Goal: Information Seeking & Learning: Learn about a topic

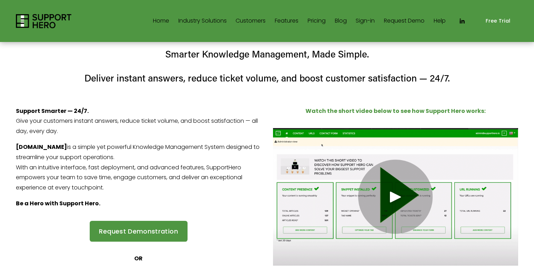
click at [319, 13] on div "Home Industry Solutions Retail" at bounding box center [266, 21] width 501 height 17
click at [318, 18] on link "Pricing" at bounding box center [316, 21] width 18 height 11
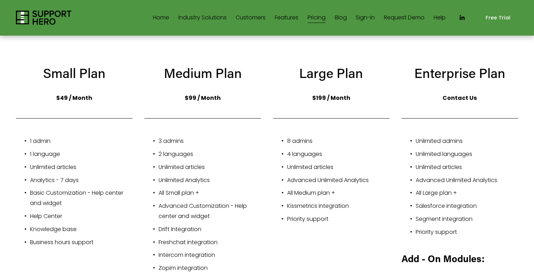
scroll to position [98, 0]
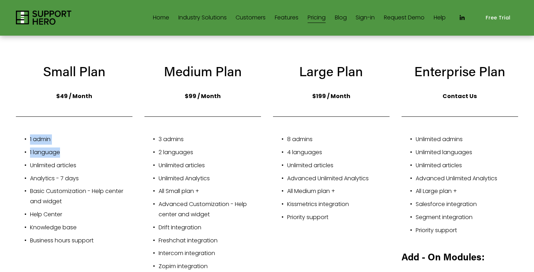
drag, startPoint x: 64, startPoint y: 153, endPoint x: 9, endPoint y: 130, distance: 59.3
click at [9, 130] on div "Pricing Support Hero has a standard pricing model, however, in many cases we wi…" at bounding box center [267, 188] width 534 height 503
click at [40, 133] on div "1 admin 1 language Unlimited articles Analytics - 7 days Basic Customization - …" at bounding box center [74, 190] width 128 height 129
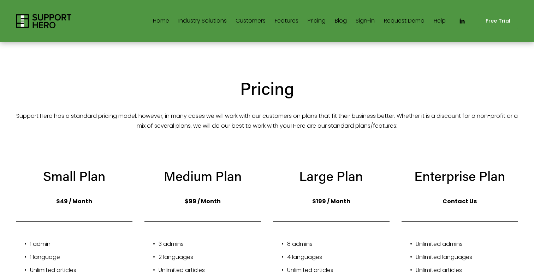
scroll to position [22, 0]
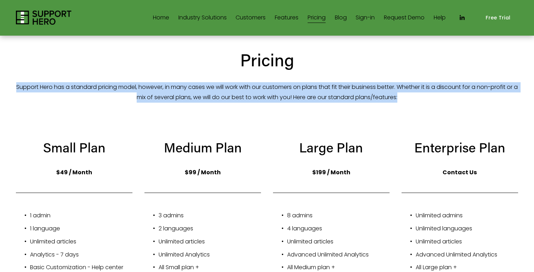
drag, startPoint x: 14, startPoint y: 86, endPoint x: 435, endPoint y: 98, distance: 420.4
click at [435, 98] on div "Pricing Support Hero has a standard pricing model, however, in many cases we wi…" at bounding box center [266, 79] width 513 height 60
click at [435, 98] on p "Support Hero has a standard pricing model, however, in many cases we will work …" at bounding box center [266, 92] width 501 height 20
drag, startPoint x: 447, startPoint y: 98, endPoint x: 132, endPoint y: 89, distance: 314.9
click at [132, 89] on p "Support Hero has a standard pricing model, however, in many cases we will work …" at bounding box center [266, 92] width 501 height 20
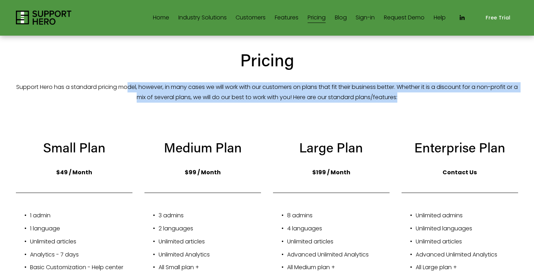
click at [132, 89] on p "Support Hero has a standard pricing model, however, in many cases we will work …" at bounding box center [266, 92] width 501 height 20
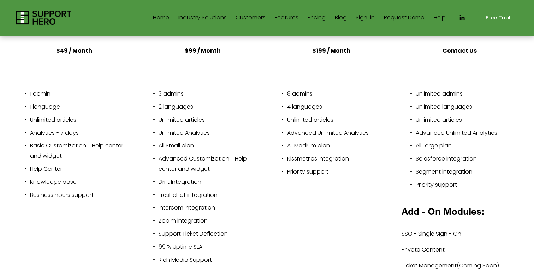
scroll to position [152, 0]
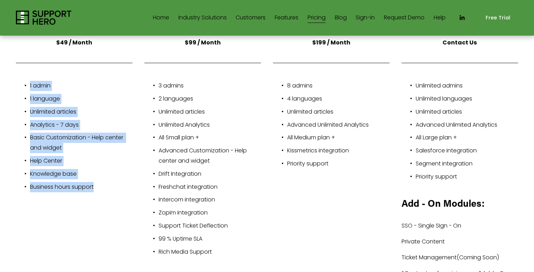
drag, startPoint x: 110, startPoint y: 201, endPoint x: 20, endPoint y: 77, distance: 154.0
click at [20, 76] on div "Small Plan $49 / Month 1 admin 1 language Unlimited articles Analytics - 7 days…" at bounding box center [266, 149] width 513 height 292
click at [20, 77] on div "1 admin 1 language Unlimited articles Analytics - 7 days Basic Customization - …" at bounding box center [74, 136] width 128 height 129
drag, startPoint x: 20, startPoint y: 89, endPoint x: 121, endPoint y: 189, distance: 143.0
click at [121, 189] on ul "1 admin 1 language Unlimited articles Analytics - 7 days Basic Customization - …" at bounding box center [74, 136] width 116 height 111
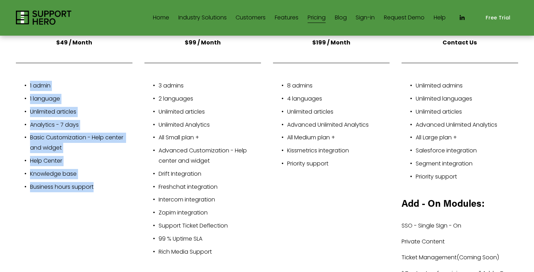
click at [121, 189] on p "Business hours support" at bounding box center [81, 187] width 102 height 10
drag, startPoint x: 112, startPoint y: 189, endPoint x: 25, endPoint y: 73, distance: 144.9
click at [25, 73] on div "1 admin 1 language Unlimited articles Analytics - 7 days Basic Customization - …" at bounding box center [74, 136] width 128 height 129
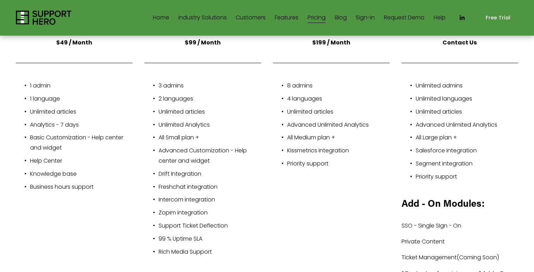
click at [25, 74] on div "1 admin 1 language Unlimited articles Analytics - 7 days Basic Customization - …" at bounding box center [74, 136] width 128 height 129
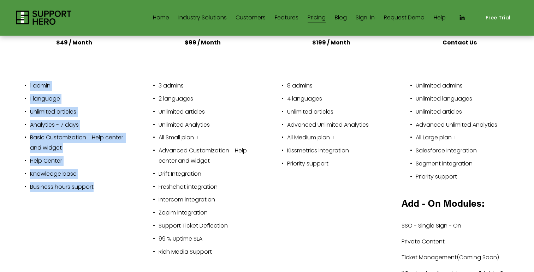
drag, startPoint x: 24, startPoint y: 82, endPoint x: 121, endPoint y: 187, distance: 142.6
click at [121, 187] on ul "1 admin 1 language Unlimited articles Analytics - 7 days Basic Customization - …" at bounding box center [74, 136] width 116 height 111
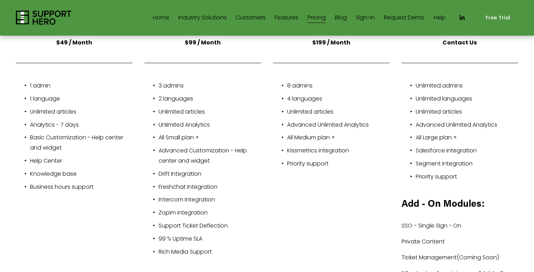
click at [118, 192] on div "1 admin 1 language Unlimited articles Analytics - 7 days Basic Customization - …" at bounding box center [74, 136] width 128 height 129
drag, startPoint x: 63, startPoint y: 148, endPoint x: 41, endPoint y: 121, distance: 34.8
click at [40, 121] on ul "1 admin 1 language Unlimited articles Analytics - 7 days Basic Customization - …" at bounding box center [74, 136] width 116 height 111
click at [41, 121] on p "Analytics - 7 days" at bounding box center [81, 125] width 102 height 10
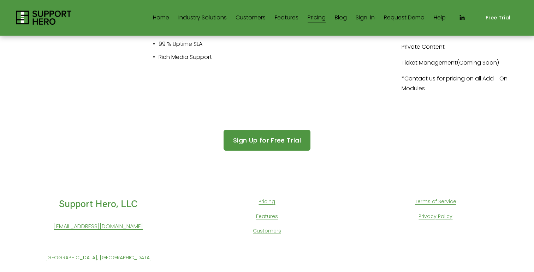
scroll to position [0, 0]
